Goal: Information Seeking & Learning: Check status

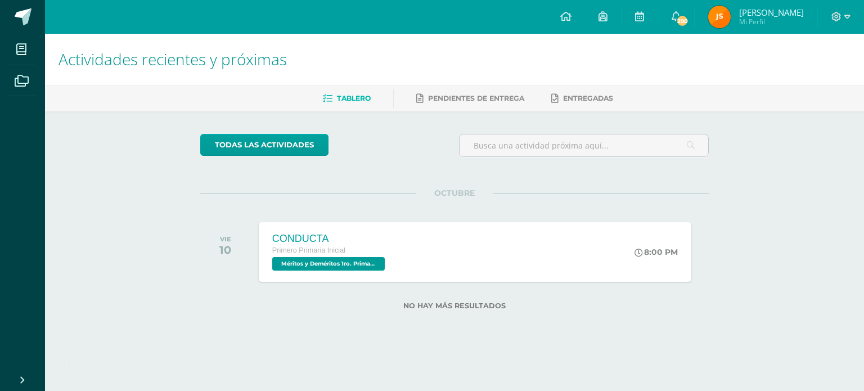
click at [724, 13] on img at bounding box center [719, 17] width 22 height 22
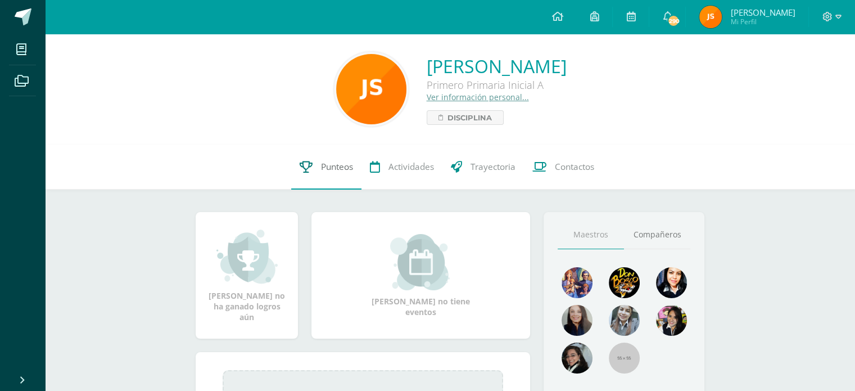
click at [343, 173] on link "Punteos" at bounding box center [326, 167] width 70 height 45
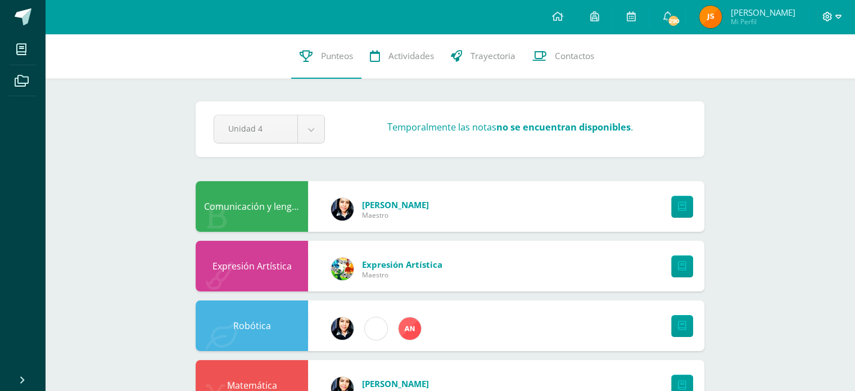
click at [838, 21] on icon at bounding box center [839, 17] width 6 height 10
click at [813, 76] on span "Cerrar sesión" at bounding box center [803, 76] width 51 height 11
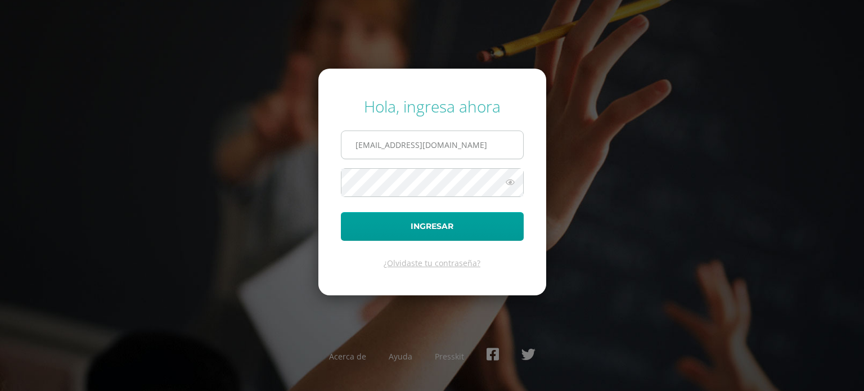
click at [457, 139] on input "jsteigerdb25@gmail.com" at bounding box center [432, 145] width 182 height 28
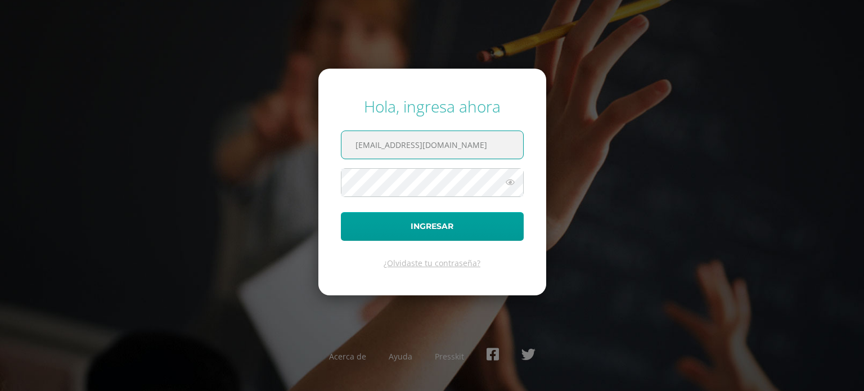
drag, startPoint x: 490, startPoint y: 142, endPoint x: 279, endPoint y: 146, distance: 210.3
click at [279, 146] on div "Hola, ingresa ahora jsteigerdb25@gmail.com Ingresar ¿Olvidaste tu contraseña? A…" at bounding box center [431, 195] width 725 height 217
type input "R"
type input "renatomok@hotmail.com"
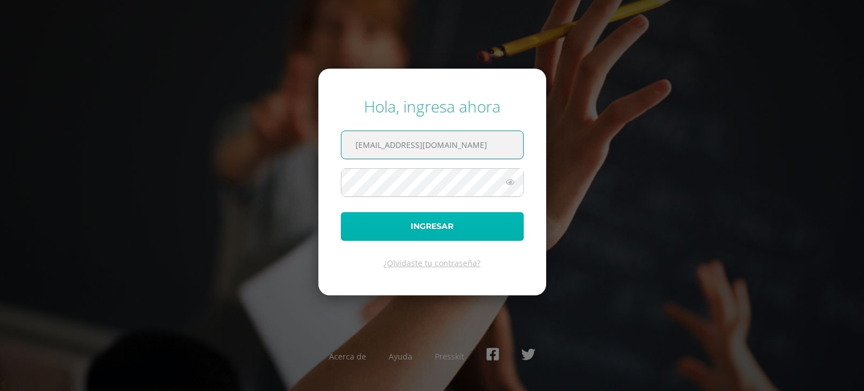
click at [445, 228] on button "Ingresar" at bounding box center [432, 226] width 183 height 29
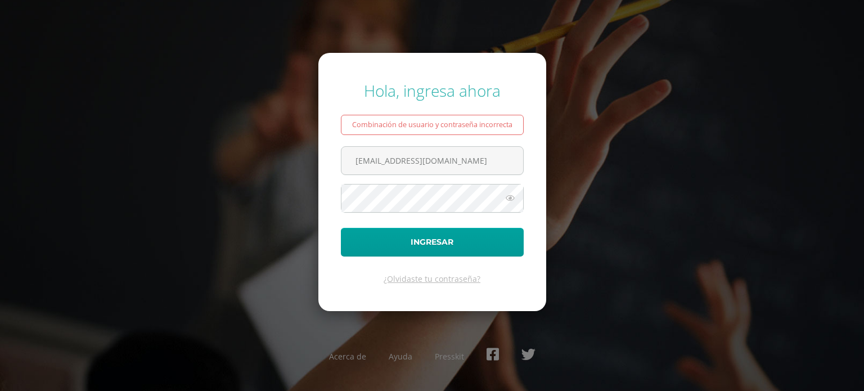
drag, startPoint x: 453, startPoint y: 165, endPoint x: 286, endPoint y: 134, distance: 170.3
click at [286, 134] on div "Hola, ingresa ahora Combinación de usuario y contraseña incorrecta [EMAIL_ADDRE…" at bounding box center [431, 195] width 725 height 249
type input "d"
type input "r"
paste input "[PERSON_NAME][EMAIL_ADDRESS][DOMAIN_NAME]"
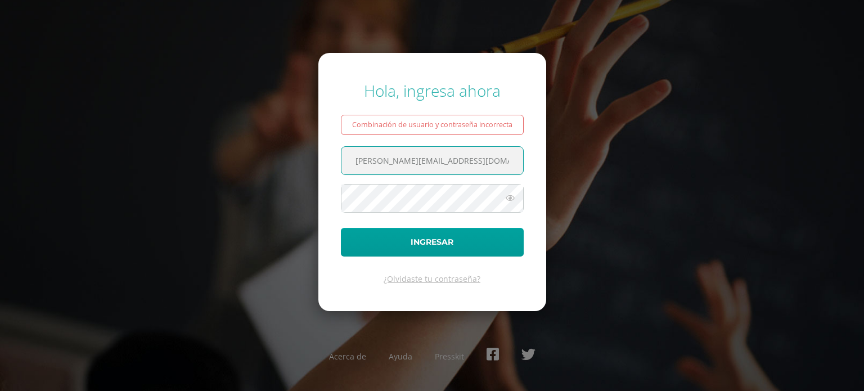
type input "[PERSON_NAME][EMAIL_ADDRESS][DOMAIN_NAME]"
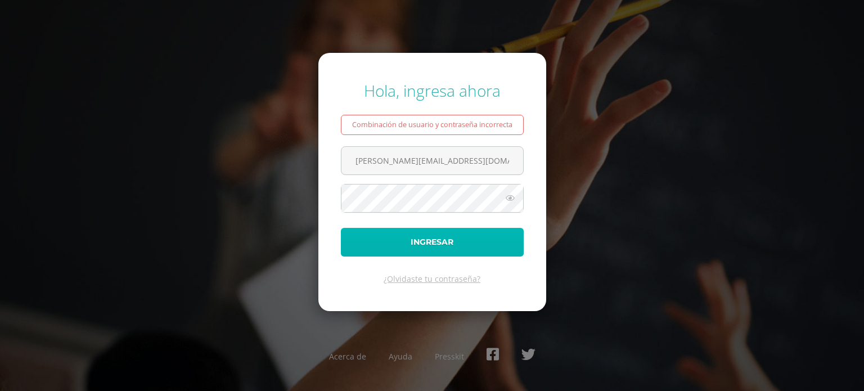
click at [390, 238] on button "Ingresar" at bounding box center [432, 242] width 183 height 29
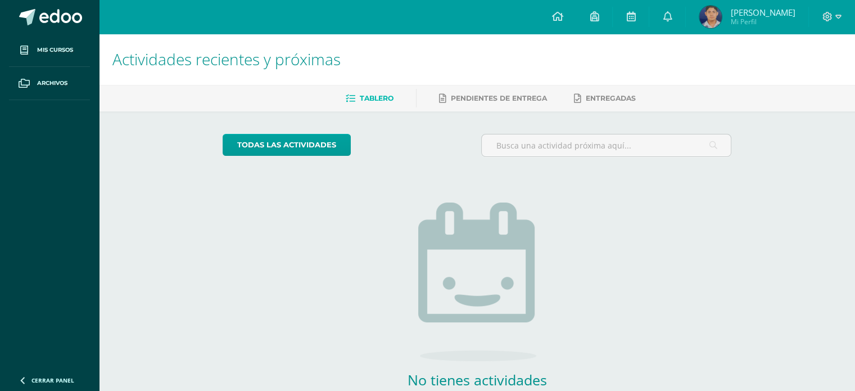
click at [748, 16] on span "Diego Renato" at bounding box center [762, 12] width 65 height 11
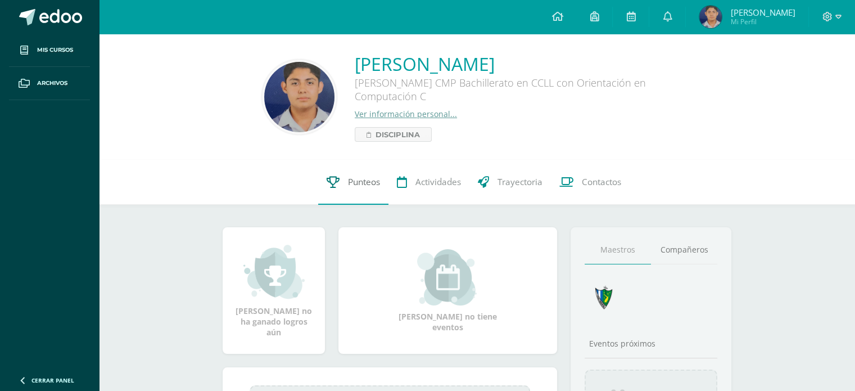
click at [369, 182] on span "Punteos" at bounding box center [364, 182] width 32 height 12
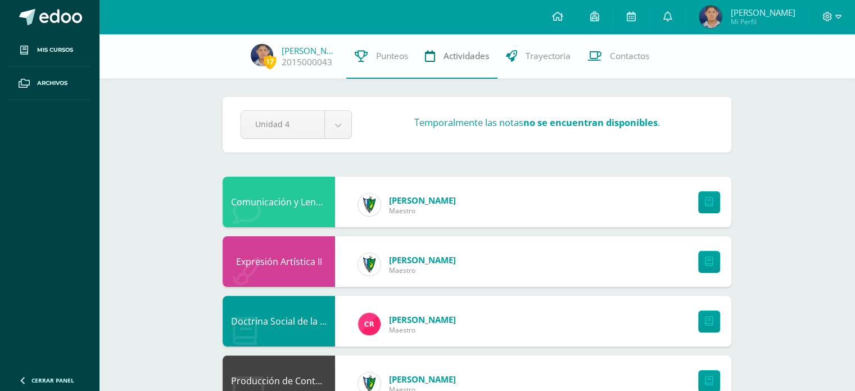
click at [468, 62] on link "Actividades" at bounding box center [457, 56] width 81 height 45
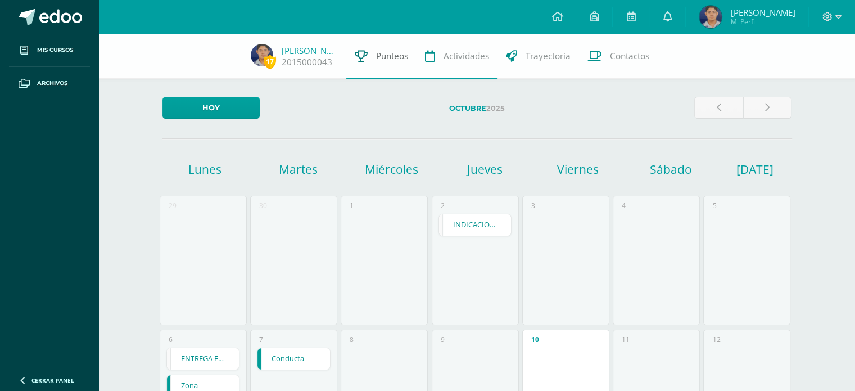
click at [390, 52] on span "Punteos" at bounding box center [392, 56] width 32 height 12
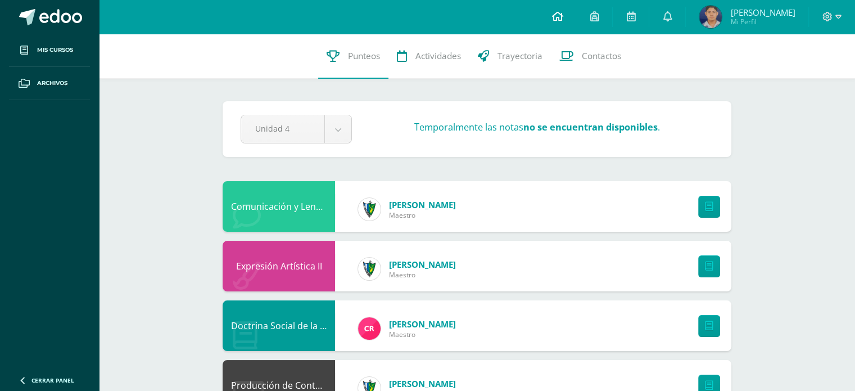
click at [563, 13] on icon at bounding box center [557, 16] width 11 height 10
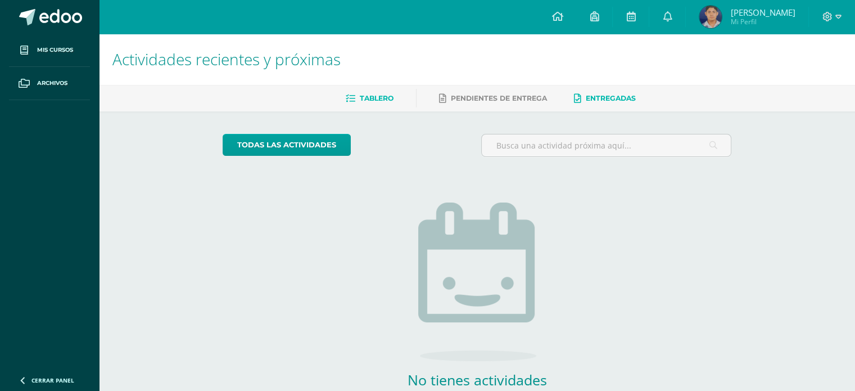
click at [603, 94] on span "Entregadas" at bounding box center [611, 98] width 50 height 8
click at [520, 95] on span "Pendientes de entrega" at bounding box center [499, 98] width 96 height 8
click at [563, 21] on icon at bounding box center [557, 16] width 11 height 10
click at [599, 17] on icon at bounding box center [594, 16] width 9 height 10
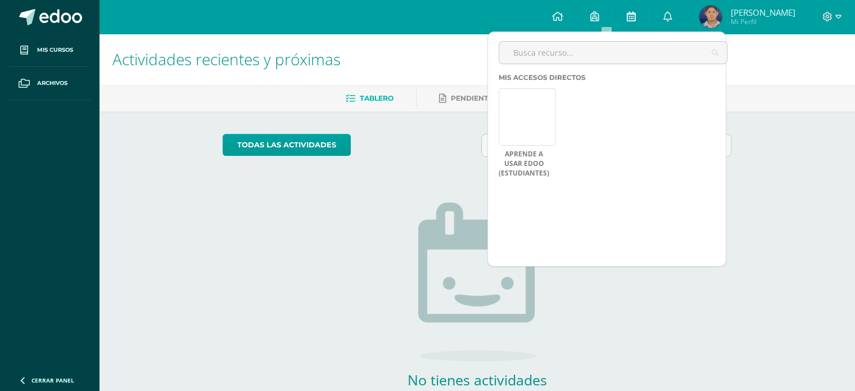
click at [635, 15] on icon at bounding box center [630, 16] width 9 height 10
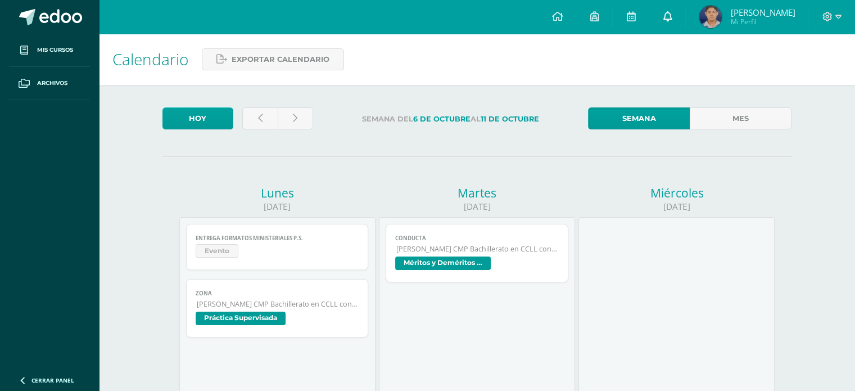
click at [672, 19] on icon at bounding box center [667, 16] width 9 height 10
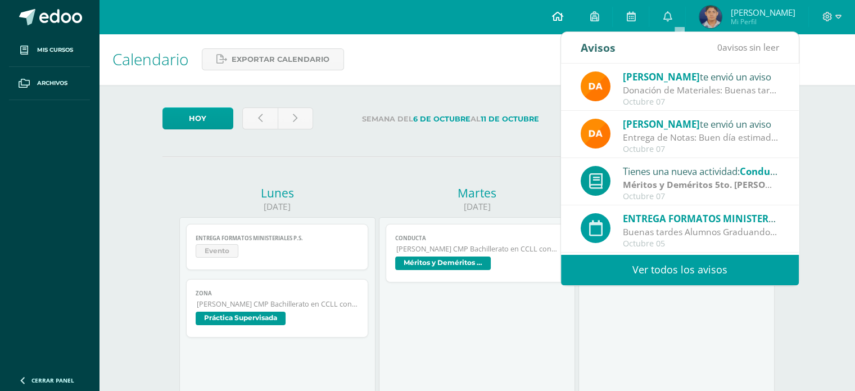
click at [563, 18] on icon at bounding box center [557, 16] width 11 height 10
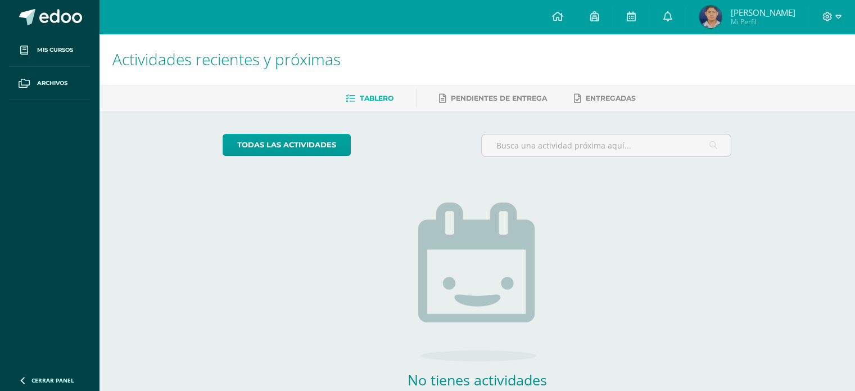
click at [743, 15] on span "[PERSON_NAME]" at bounding box center [762, 12] width 65 height 11
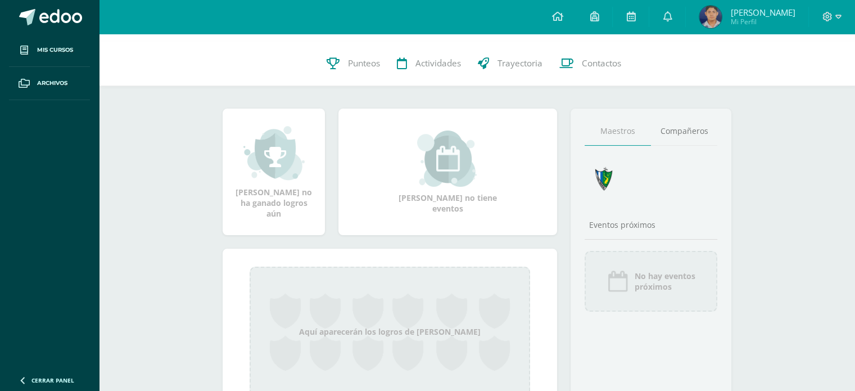
scroll to position [62, 0]
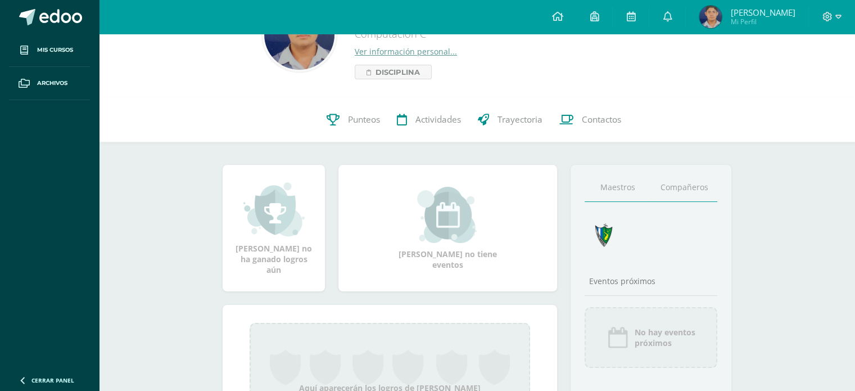
click at [691, 187] on link "Compañeros" at bounding box center [684, 187] width 66 height 29
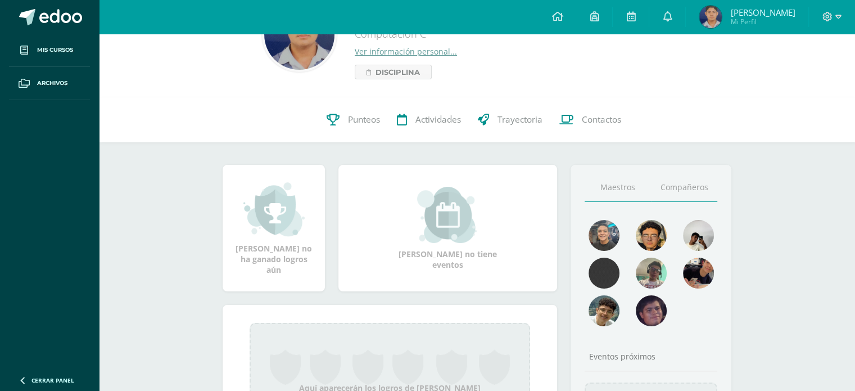
click at [606, 191] on link "Maestros" at bounding box center [618, 187] width 66 height 29
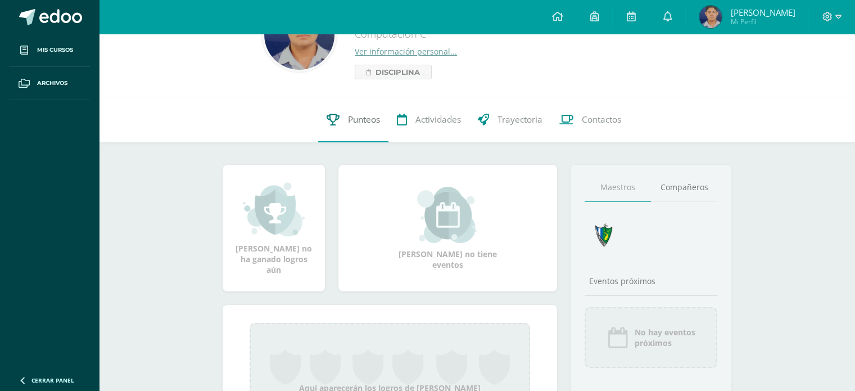
click at [344, 116] on link "Punteos" at bounding box center [353, 119] width 70 height 45
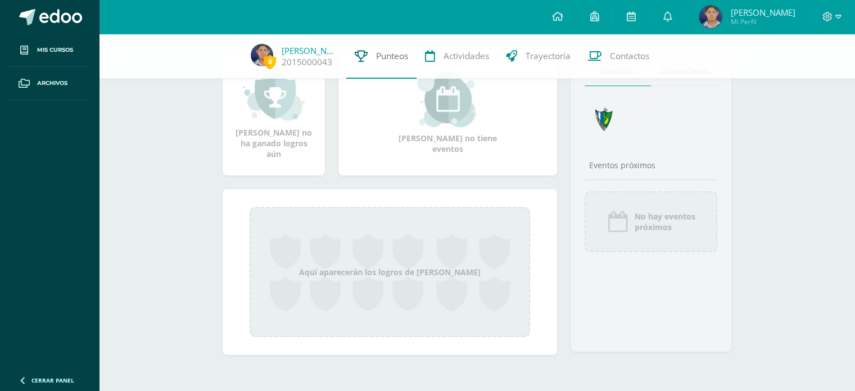
scroll to position [175, 0]
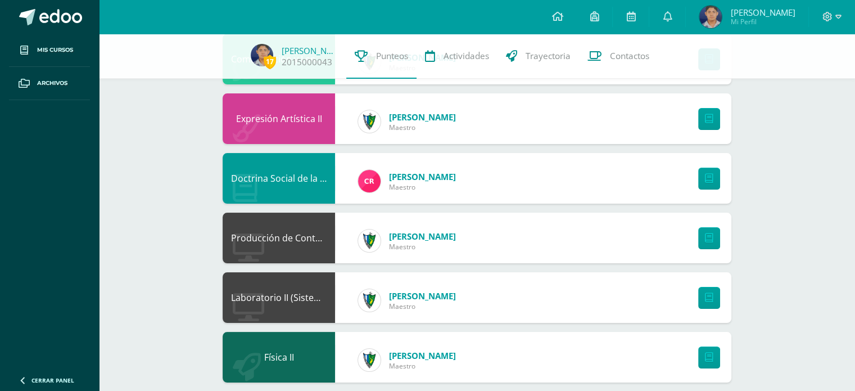
scroll to position [56, 0]
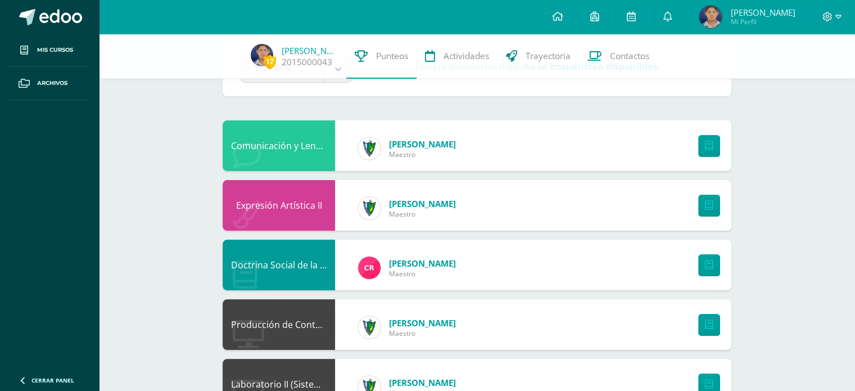
click at [639, 144] on div "Comunicación y Lenguaje L3 Inglés [PERSON_NAME]" at bounding box center [477, 145] width 509 height 51
click at [714, 155] on link at bounding box center [709, 146] width 22 height 22
click at [784, 15] on span "Diego Renato" at bounding box center [762, 12] width 65 height 11
click at [831, 17] on icon at bounding box center [828, 17] width 10 height 10
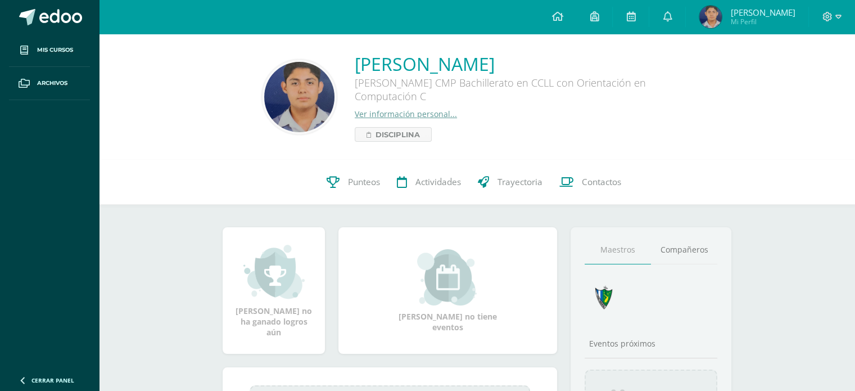
click at [843, 22] on div at bounding box center [832, 17] width 46 height 34
click at [834, 9] on div at bounding box center [832, 17] width 46 height 34
click at [837, 17] on icon at bounding box center [839, 17] width 6 height 4
click at [795, 75] on span "Cerrar sesión" at bounding box center [803, 76] width 51 height 11
